Goal: Task Accomplishment & Management: Complete application form

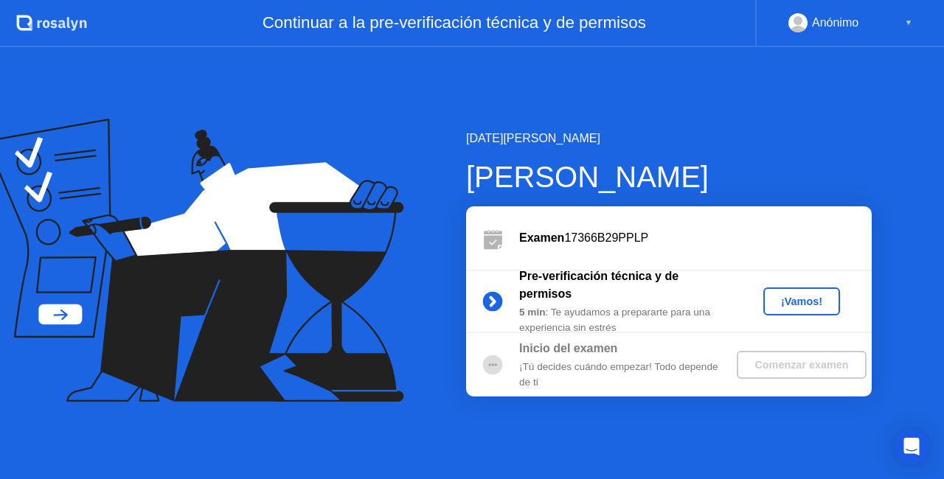
click at [909, 22] on div "▼" at bounding box center [908, 22] width 7 height 19
click at [797, 14] on rect at bounding box center [798, 22] width 24 height 21
click at [814, 24] on div "Anónimo" at bounding box center [835, 22] width 46 height 19
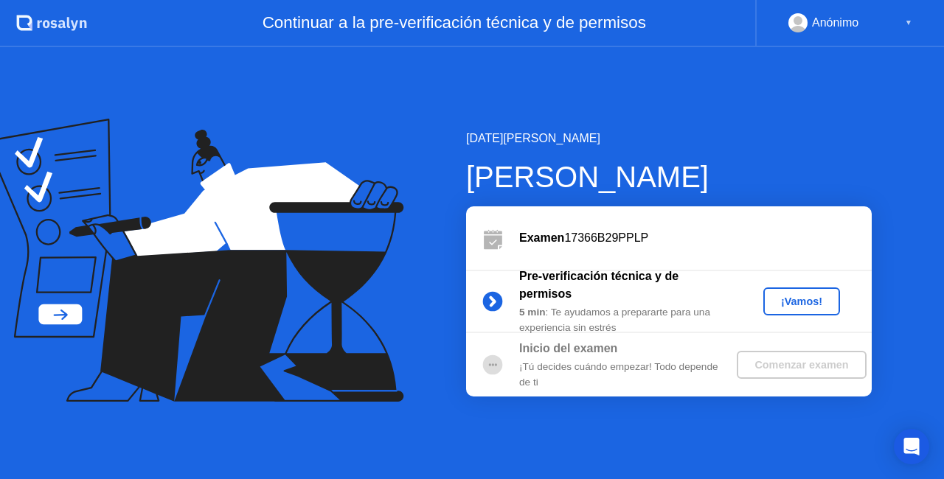
drag, startPoint x: 814, startPoint y: 24, endPoint x: 909, endPoint y: 21, distance: 95.2
click at [909, 21] on div "Anónimo ▼" at bounding box center [850, 22] width 124 height 19
click at [909, 21] on div "▼" at bounding box center [908, 22] width 7 height 19
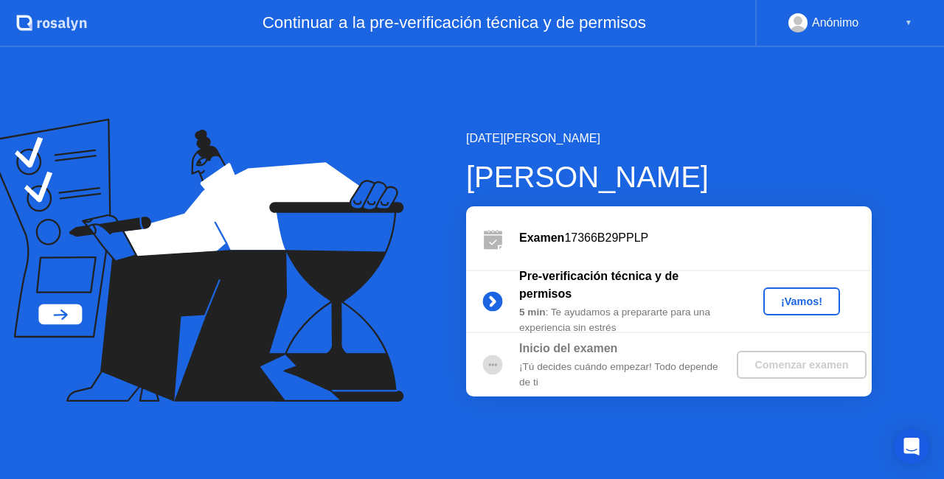
click at [909, 21] on div "▼" at bounding box center [908, 22] width 7 height 19
drag, startPoint x: 909, startPoint y: 21, endPoint x: 850, endPoint y: -14, distance: 69.1
click at [850, 0] on html ".st0{fill:#f0f8ff;} .st1{fill:#d4e3ff;} .st2{fill:#b4c2ff;} background Continua…" at bounding box center [472, 239] width 944 height 479
click at [788, 305] on div "¡Vamos!" at bounding box center [801, 302] width 65 height 12
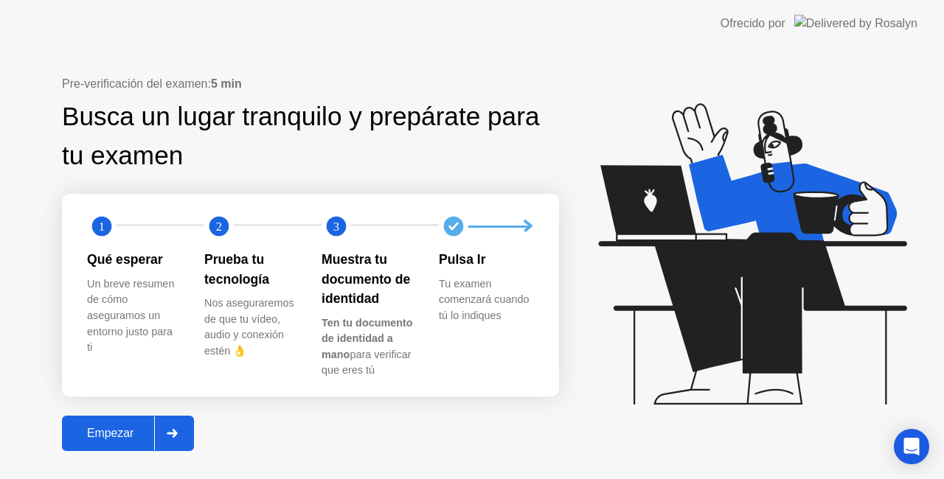
click at [111, 428] on div "Empezar" at bounding box center [110, 433] width 88 height 13
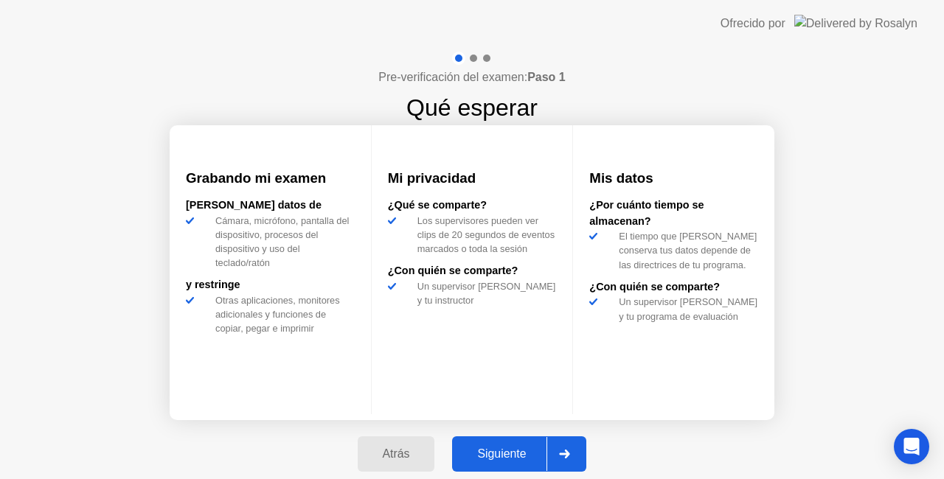
click at [502, 444] on button "Siguiente" at bounding box center [519, 454] width 134 height 35
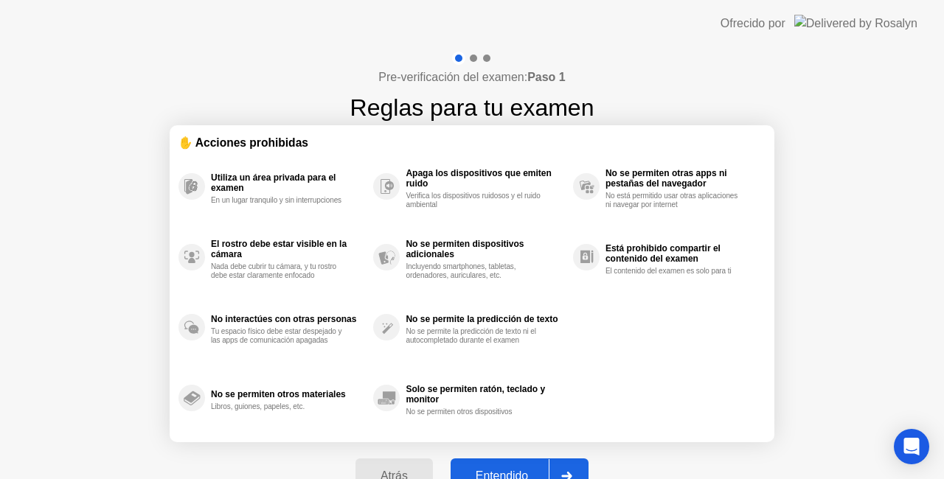
click at [513, 465] on button "Entendido" at bounding box center [520, 476] width 138 height 35
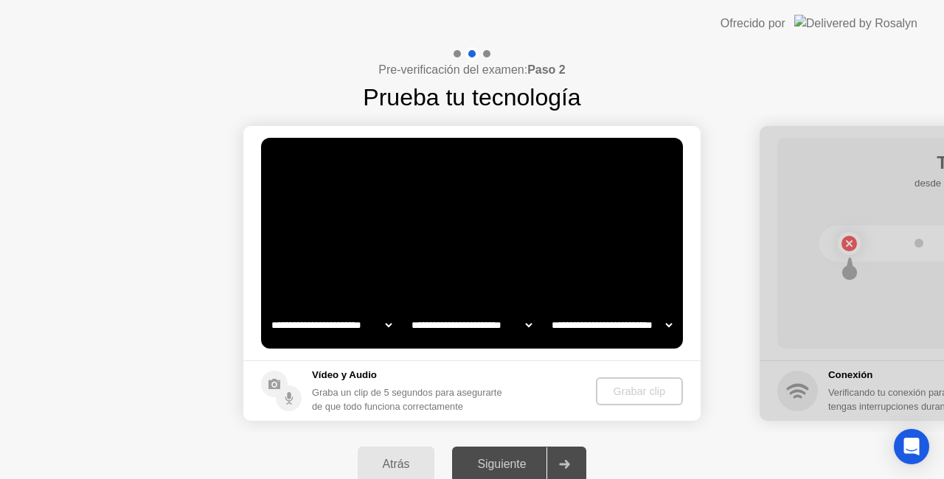
select select "**********"
select select "*******"
click at [527, 322] on select "**********" at bounding box center [472, 326] width 126 height 30
select select "**********"
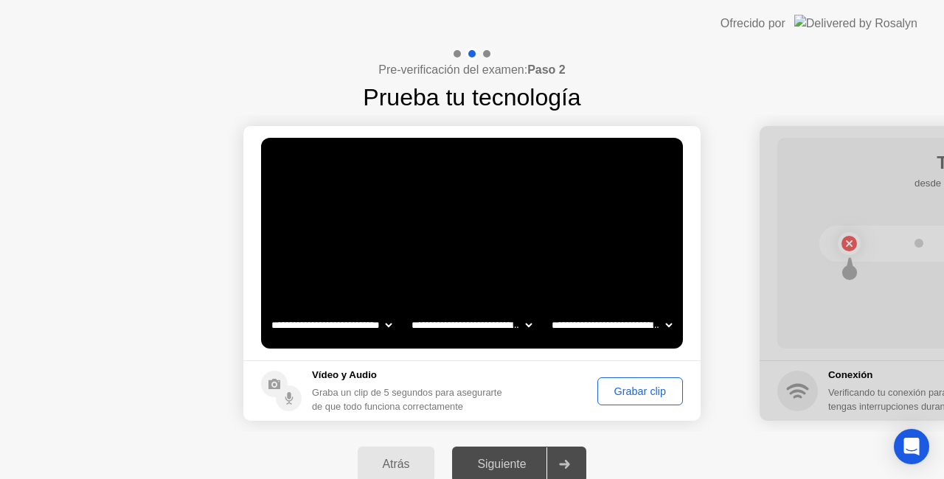
click at [409, 311] on select "**********" at bounding box center [472, 326] width 126 height 30
click at [661, 324] on select "**********" at bounding box center [612, 326] width 126 height 30
select select "**********"
click at [549, 311] on select "**********" at bounding box center [612, 326] width 126 height 30
click at [634, 392] on div "Grabar clip" at bounding box center [640, 392] width 75 height 12
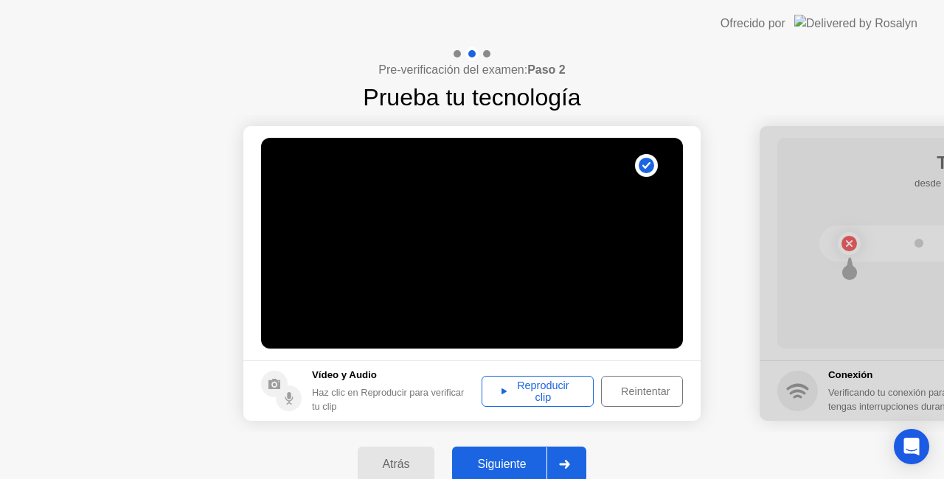
click at [543, 392] on div "Reproducir clip" at bounding box center [538, 392] width 102 height 24
click at [513, 458] on div "Siguiente" at bounding box center [502, 464] width 90 height 13
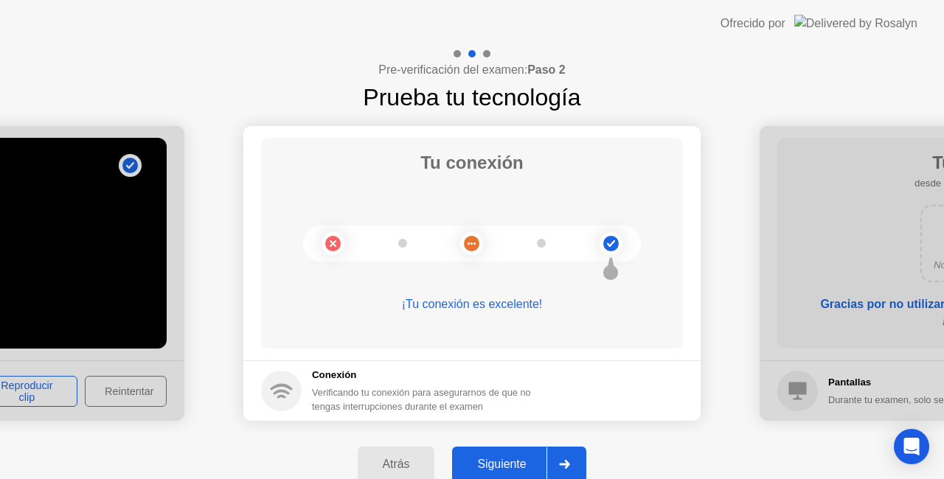
click at [513, 458] on div "Siguiente" at bounding box center [502, 464] width 90 height 13
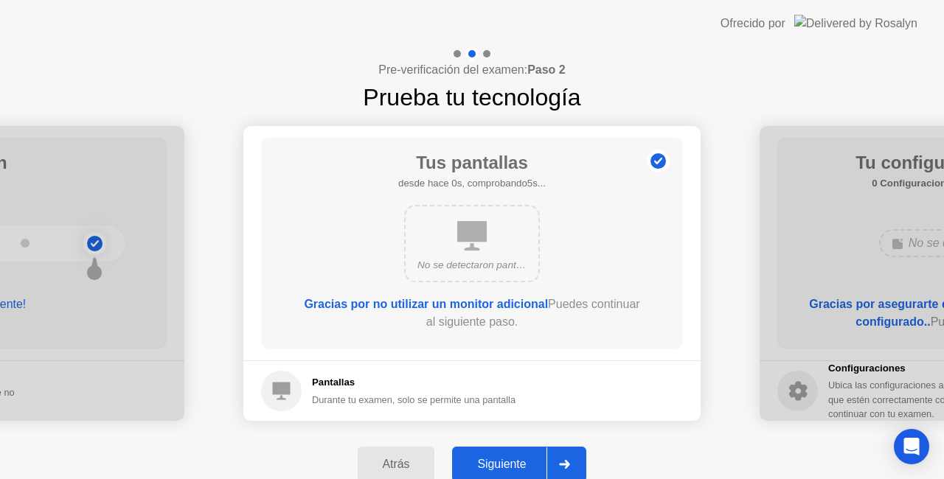
click at [496, 454] on button "Siguiente" at bounding box center [519, 464] width 134 height 35
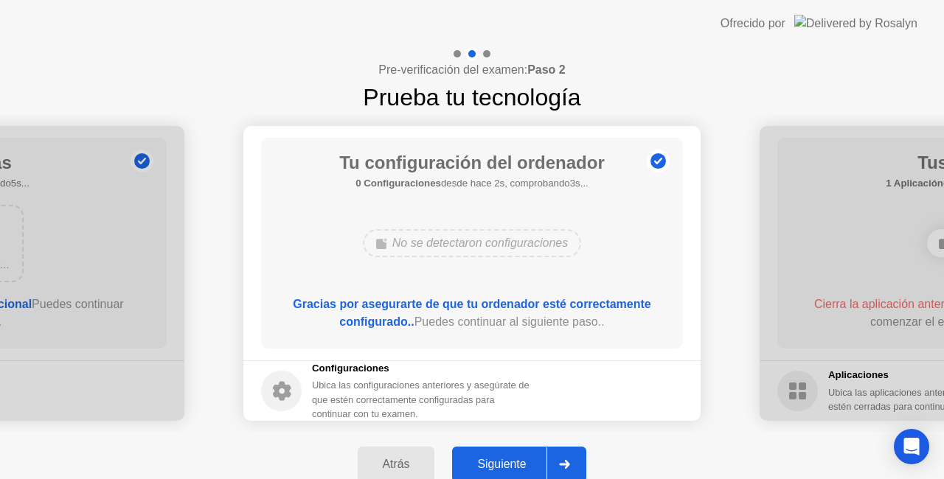
click at [506, 463] on div "Siguiente" at bounding box center [502, 464] width 90 height 13
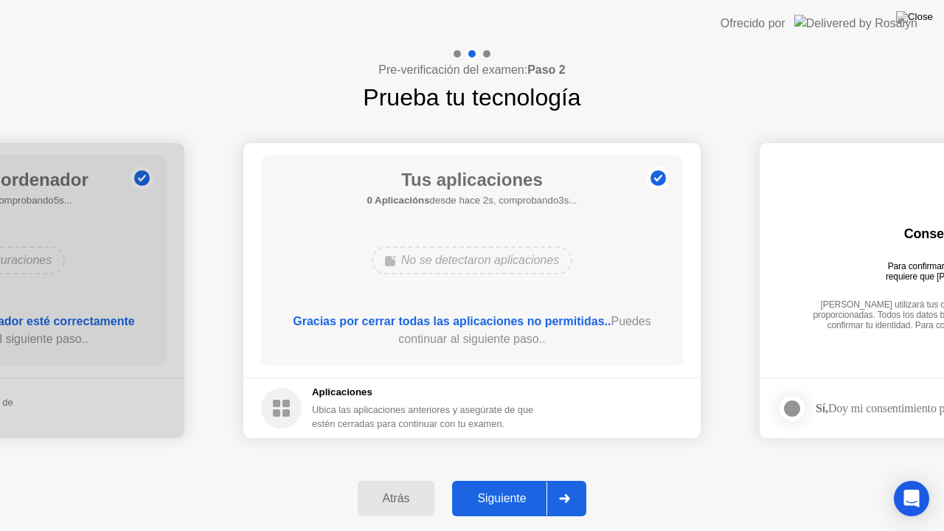
click at [521, 479] on div "Siguiente" at bounding box center [502, 498] width 90 height 13
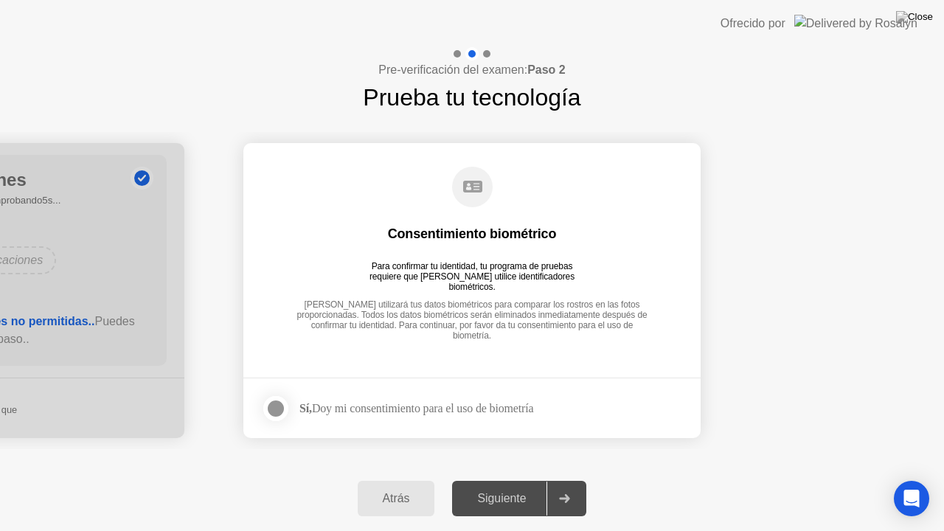
click at [521, 479] on div "Siguiente" at bounding box center [502, 498] width 90 height 13
click at [276, 403] on div at bounding box center [276, 409] width 18 height 18
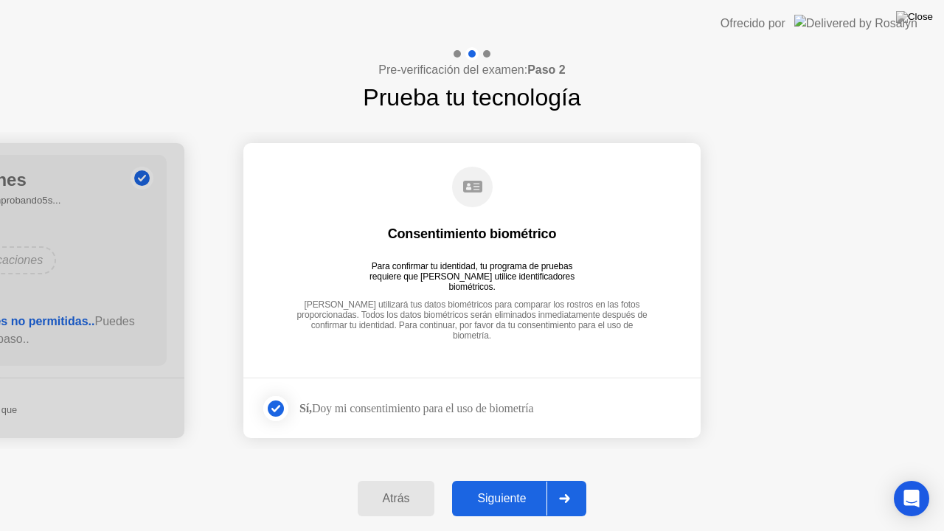
click at [491, 479] on button "Siguiente" at bounding box center [519, 498] width 134 height 35
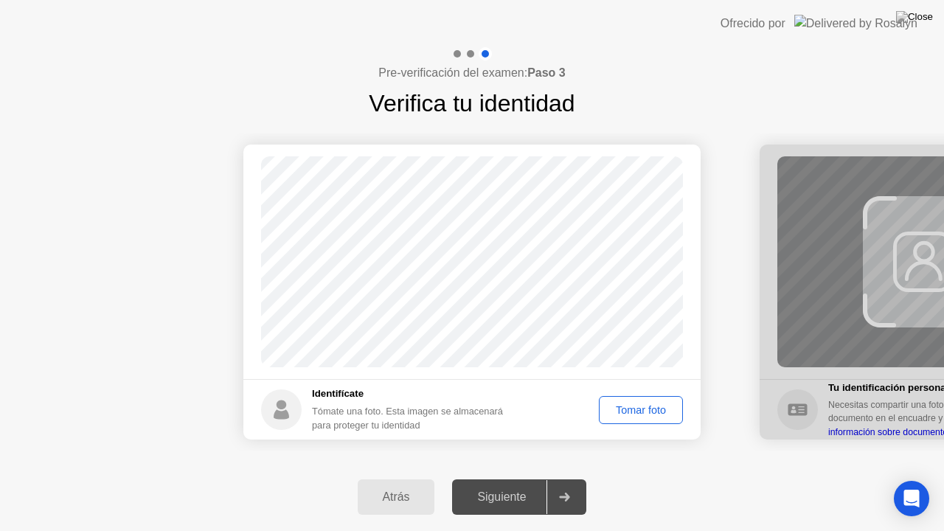
click at [628, 405] on div "Tomar foto" at bounding box center [641, 410] width 74 height 12
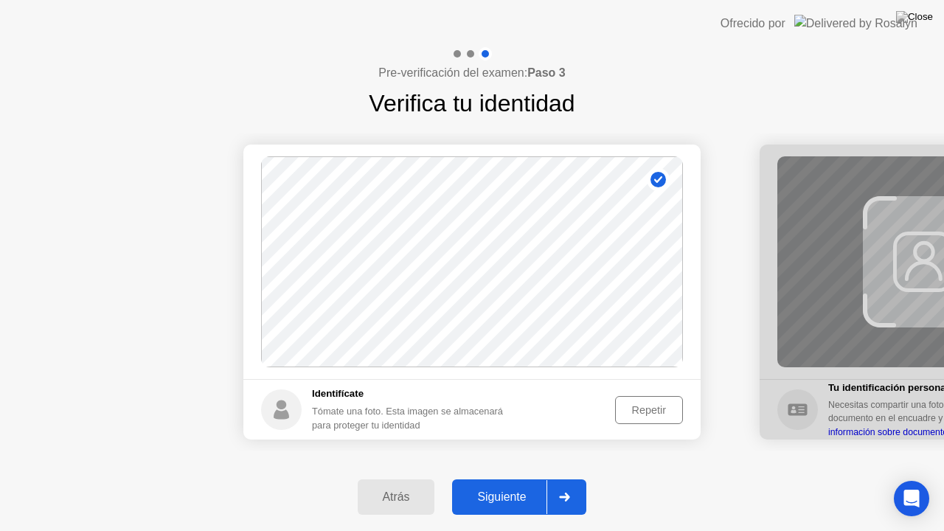
click at [503, 479] on div "Siguiente" at bounding box center [502, 496] width 90 height 13
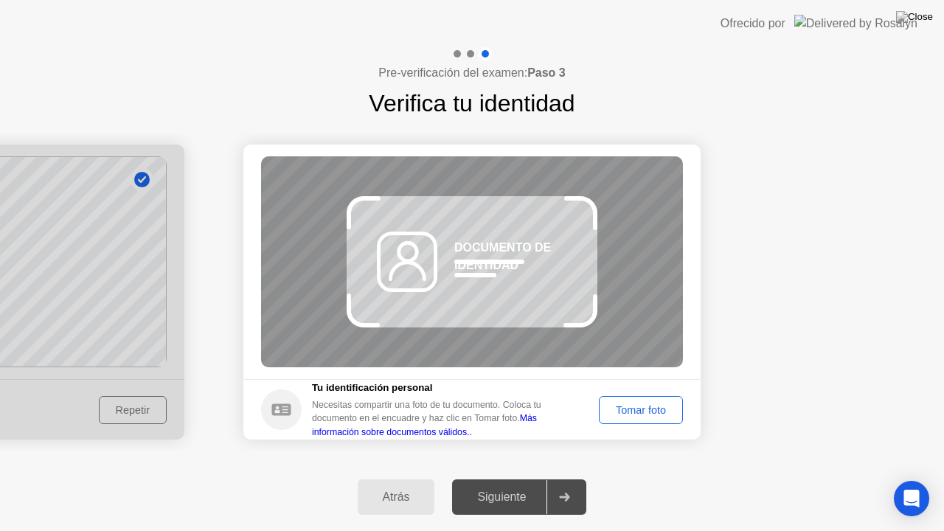
click at [634, 411] on div "Tomar foto" at bounding box center [641, 410] width 74 height 12
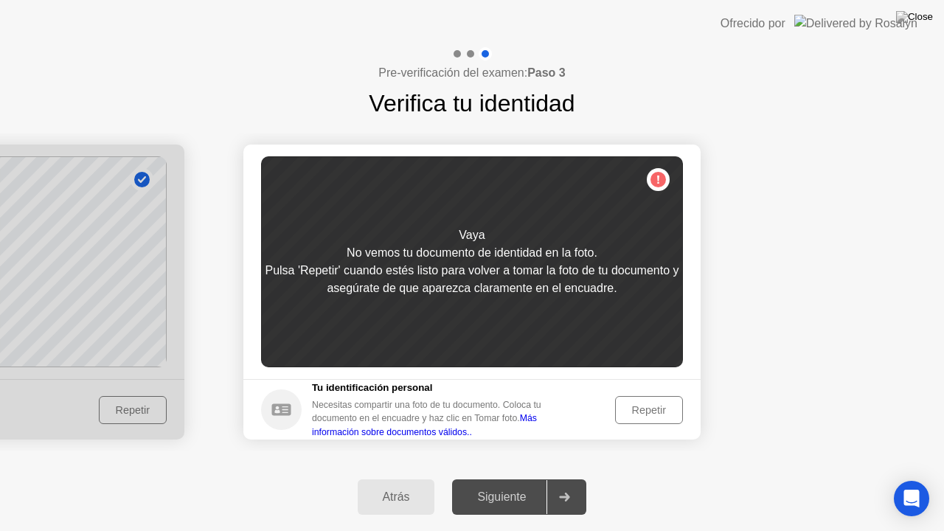
click at [385, 404] on div "Necesitas compartir una foto de tu documento. Coloca tu documento en el encuadr…" at bounding box center [436, 418] width 248 height 41
click at [478, 240] on div "Vaya" at bounding box center [472, 235] width 26 height 18
click at [391, 479] on div "Atrás" at bounding box center [396, 496] width 69 height 13
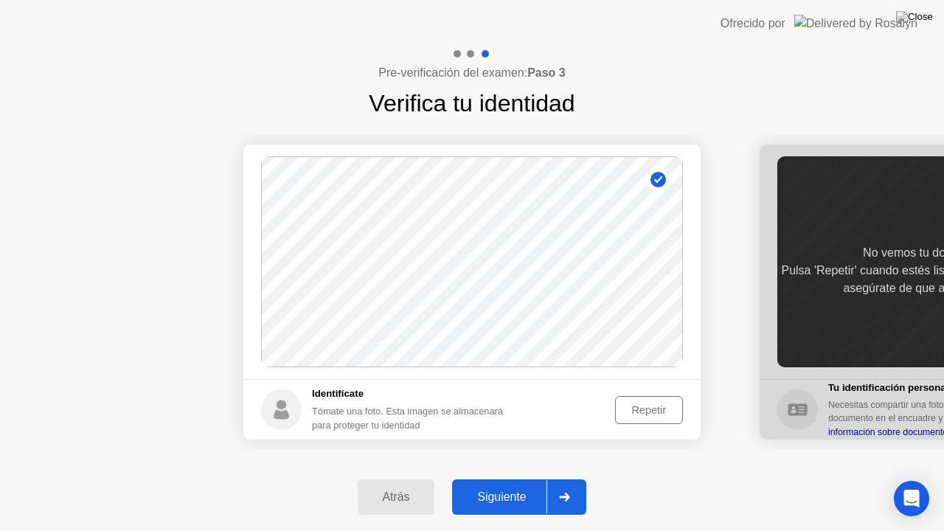
click at [499, 479] on div "Siguiente" at bounding box center [502, 496] width 90 height 13
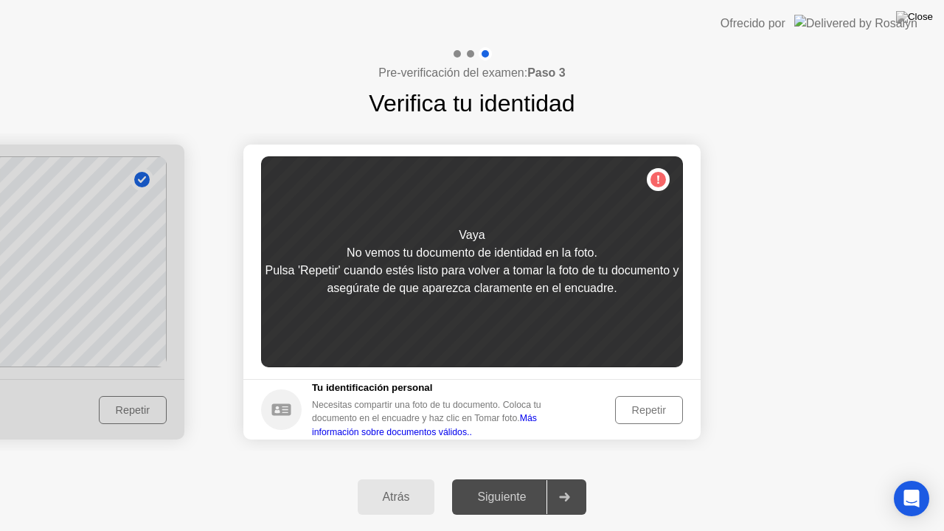
click at [648, 415] on div "Repetir" at bounding box center [649, 410] width 58 height 12
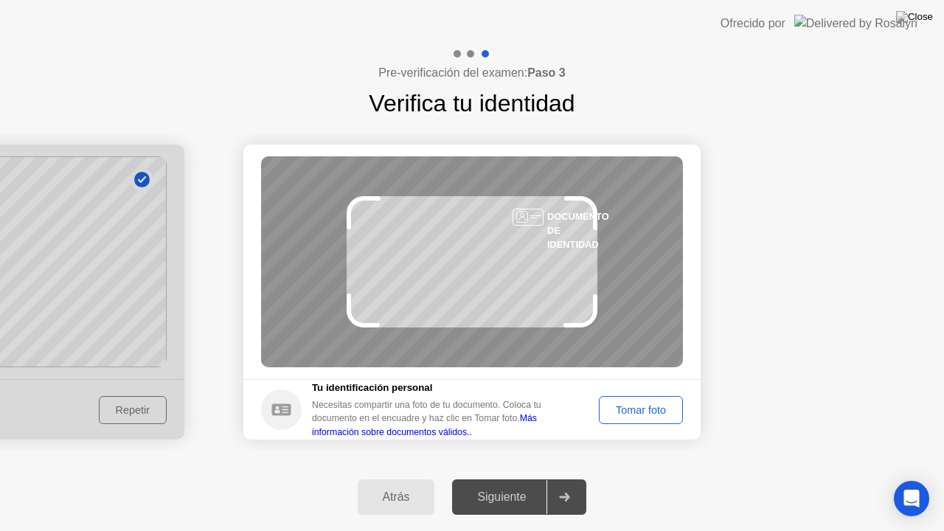
click at [642, 404] on div "Tomar foto" at bounding box center [641, 410] width 74 height 12
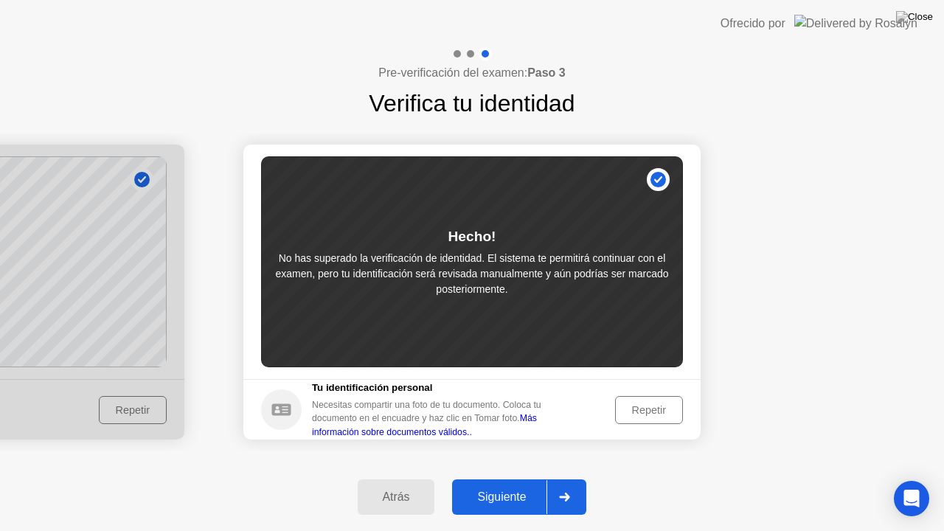
click at [649, 416] on div "Repetir" at bounding box center [649, 410] width 58 height 12
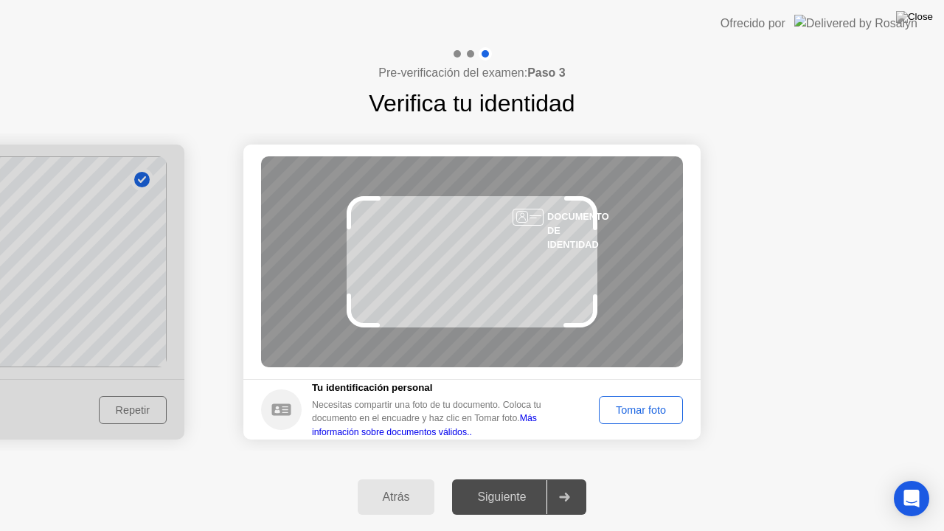
click at [615, 412] on div "Tomar foto" at bounding box center [641, 410] width 74 height 12
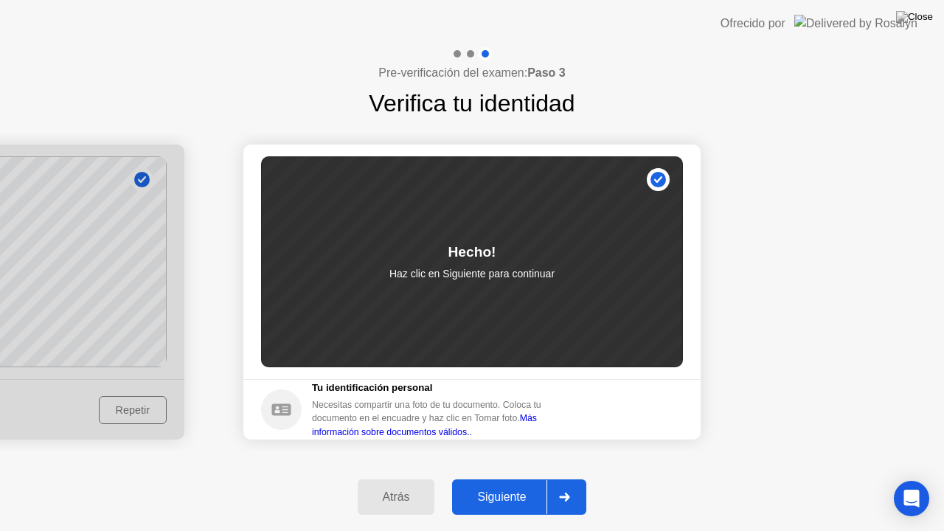
click at [499, 479] on div "Siguiente" at bounding box center [502, 496] width 90 height 13
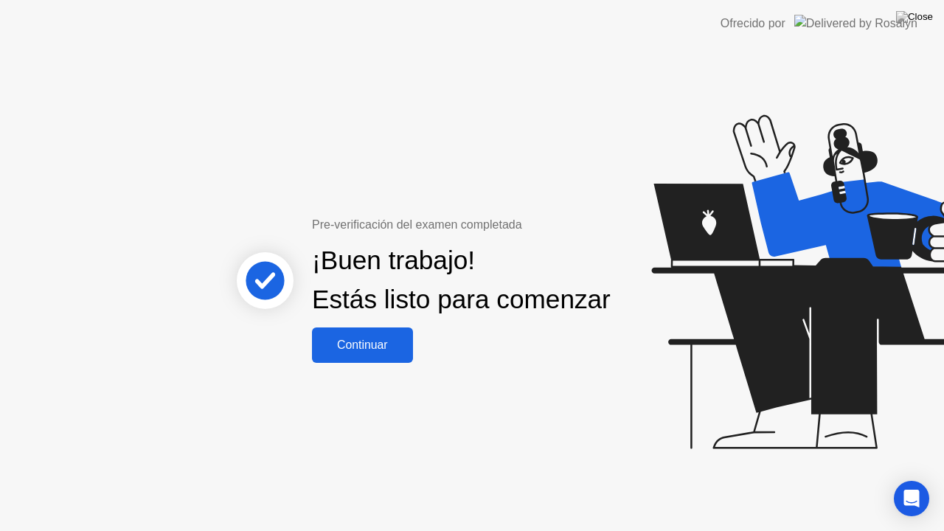
click at [377, 352] on div "Continuar" at bounding box center [362, 345] width 92 height 13
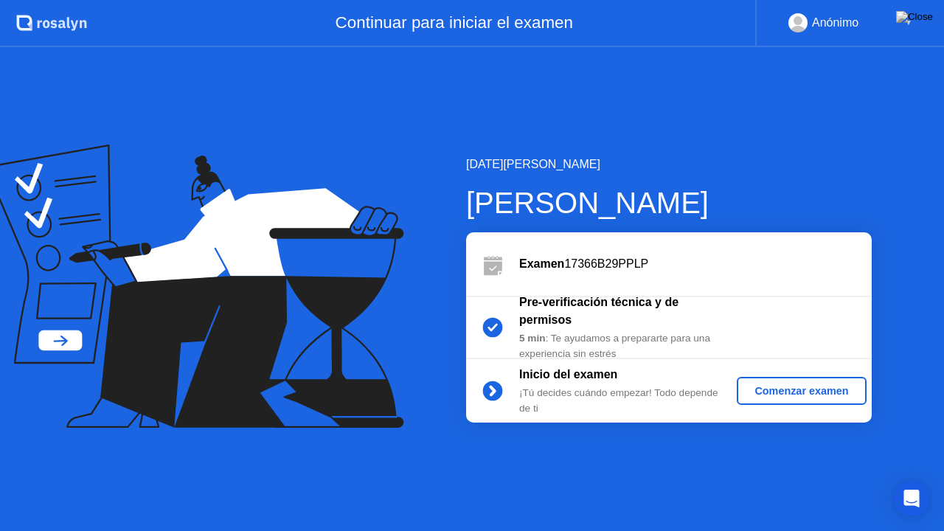
click at [785, 385] on div "Comenzar examen" at bounding box center [801, 391] width 117 height 12
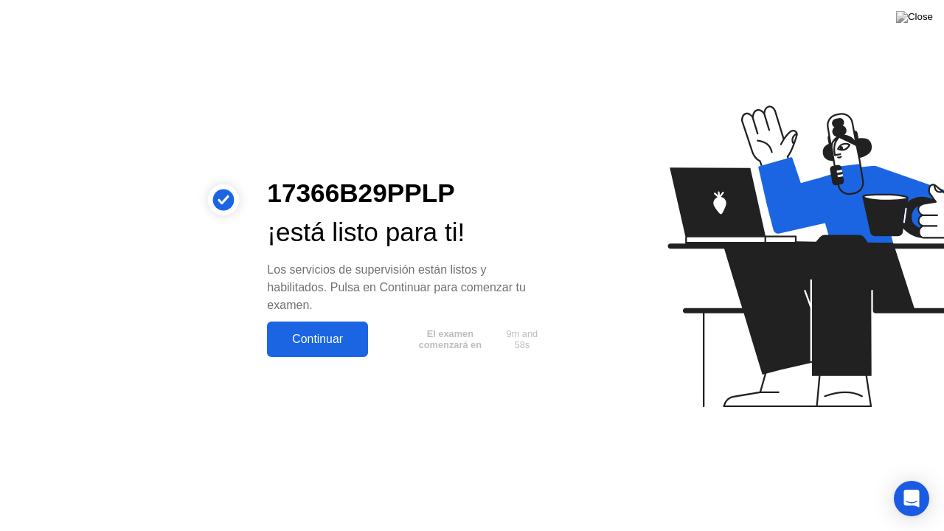
click at [313, 336] on div "Continuar" at bounding box center [317, 339] width 92 height 13
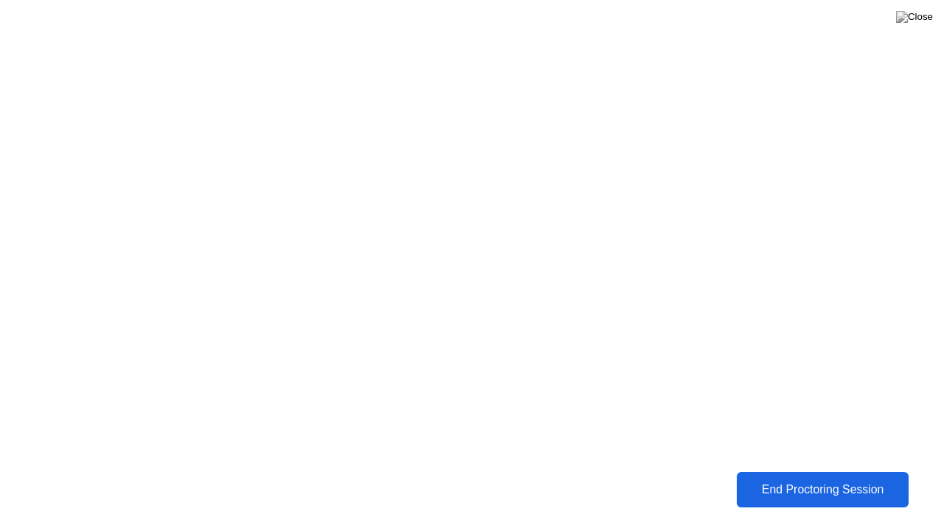
click at [840, 479] on button "End Proctoring Session" at bounding box center [823, 490] width 184 height 38
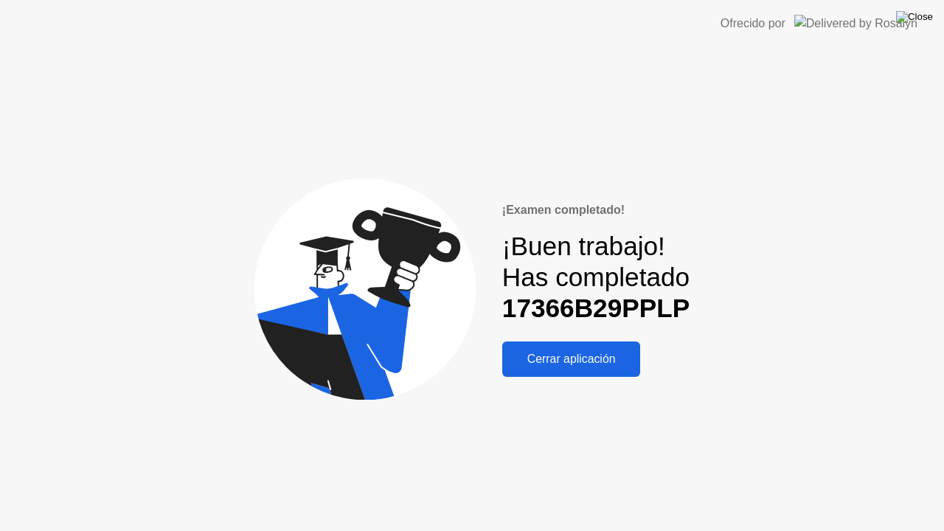
click at [925, 20] on img at bounding box center [914, 17] width 37 height 12
